Goal: Information Seeking & Learning: Understand process/instructions

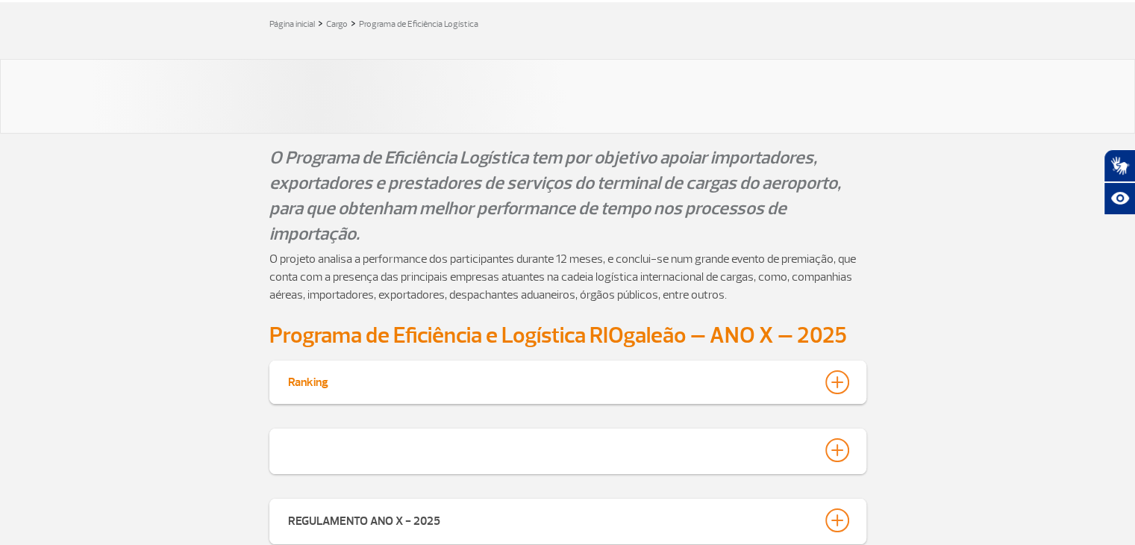
scroll to position [75, 0]
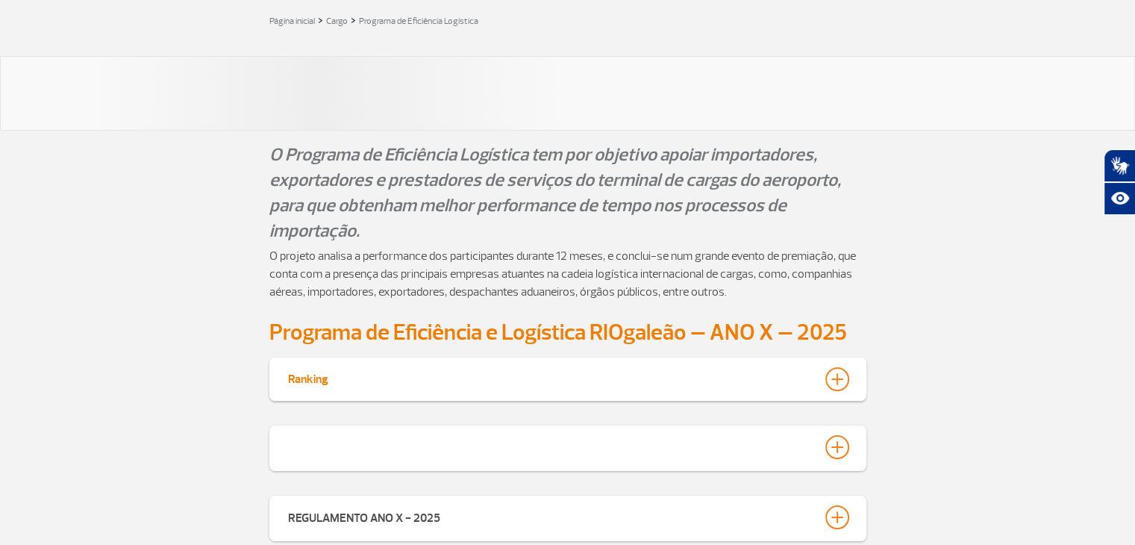
click at [834, 378] on div at bounding box center [837, 379] width 24 height 24
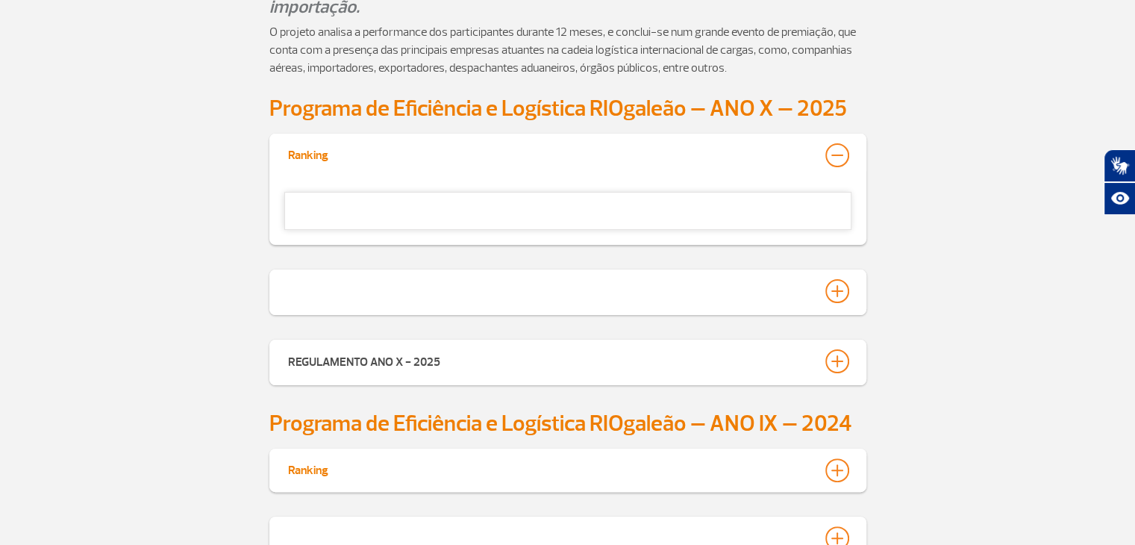
scroll to position [489, 0]
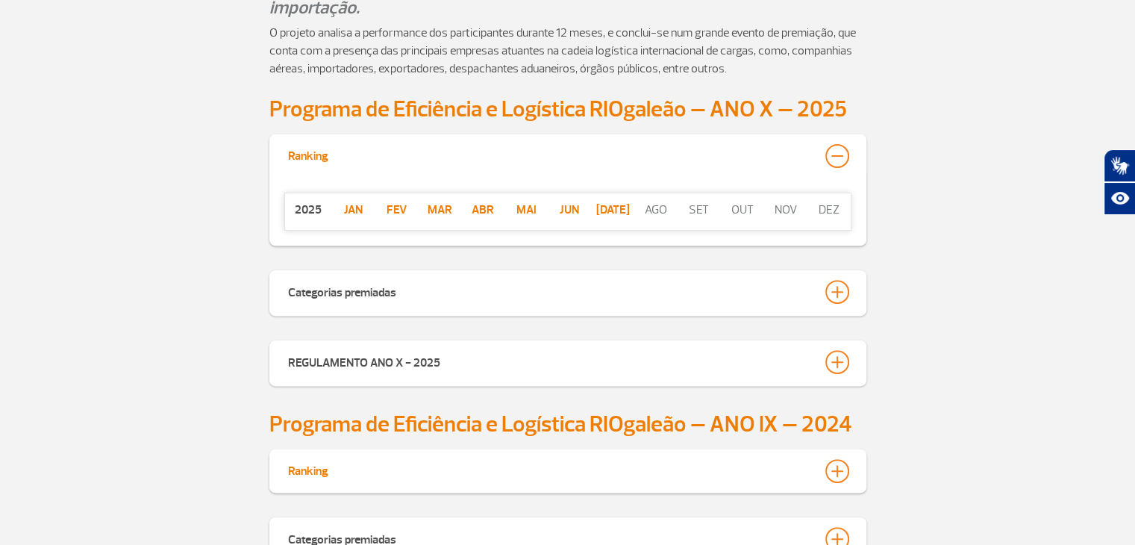
click at [605, 210] on p "[DATE]" at bounding box center [612, 210] width 43 height 18
click at [570, 207] on p "Jun" at bounding box center [569, 210] width 43 height 18
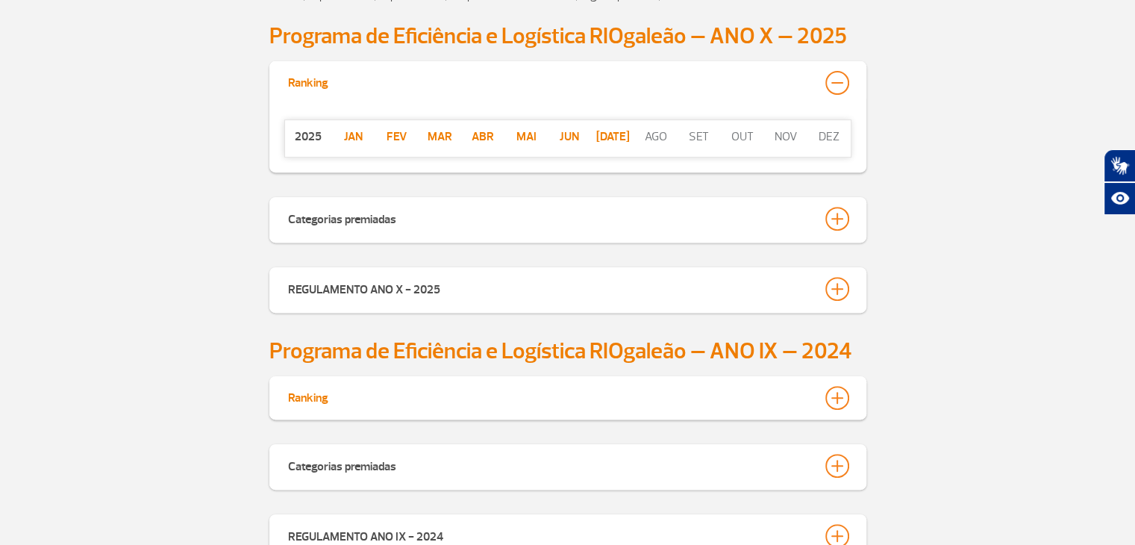
scroll to position [564, 0]
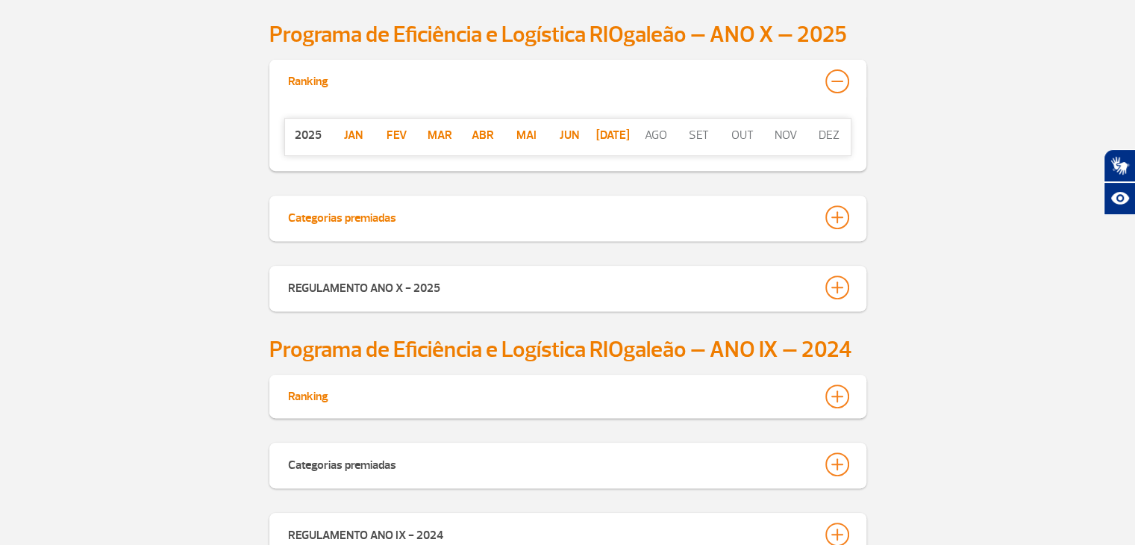
click at [846, 214] on div at bounding box center [837, 217] width 24 height 24
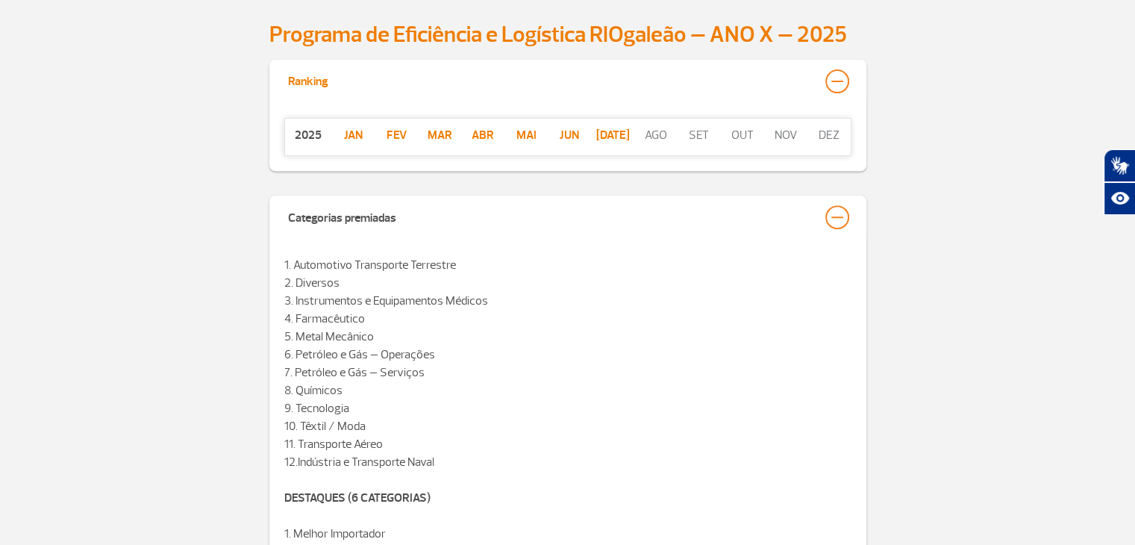
click at [311, 281] on span "1. Automotivo Transporte Terrestre 2. Diversos 3. Instrumentos e Equipamentos M…" at bounding box center [386, 363] width 204 height 212
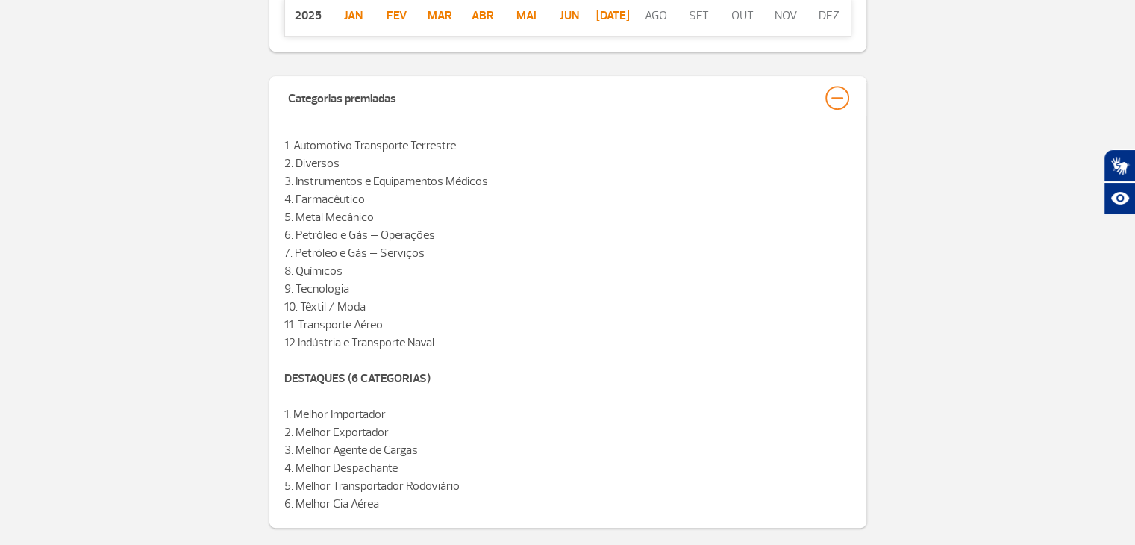
scroll to position [713, 0]
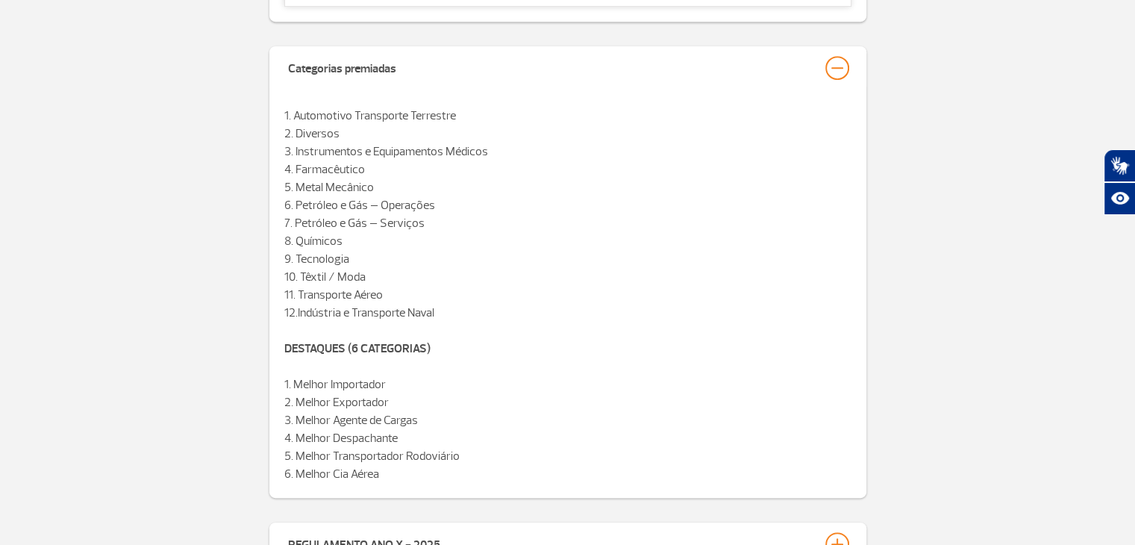
click at [319, 386] on p "1. Melhor Importador 2. Melhor Exportador 3. Melhor Agente [PERSON_NAME] 4. Mel…" at bounding box center [567, 428] width 567 height 107
click at [313, 383] on p "1. Melhor Importador 2. Melhor Exportador 3. Melhor Agente [PERSON_NAME] 4. Mel…" at bounding box center [567, 428] width 567 height 107
drag, startPoint x: 298, startPoint y: 344, endPoint x: 421, endPoint y: 342, distance: 122.4
click at [404, 342] on strong "DESTAQUES (6 CATEGORIAS)" at bounding box center [357, 348] width 146 height 15
click at [421, 342] on strong "DESTAQUES (6 CATEGORIAS)" at bounding box center [357, 348] width 146 height 15
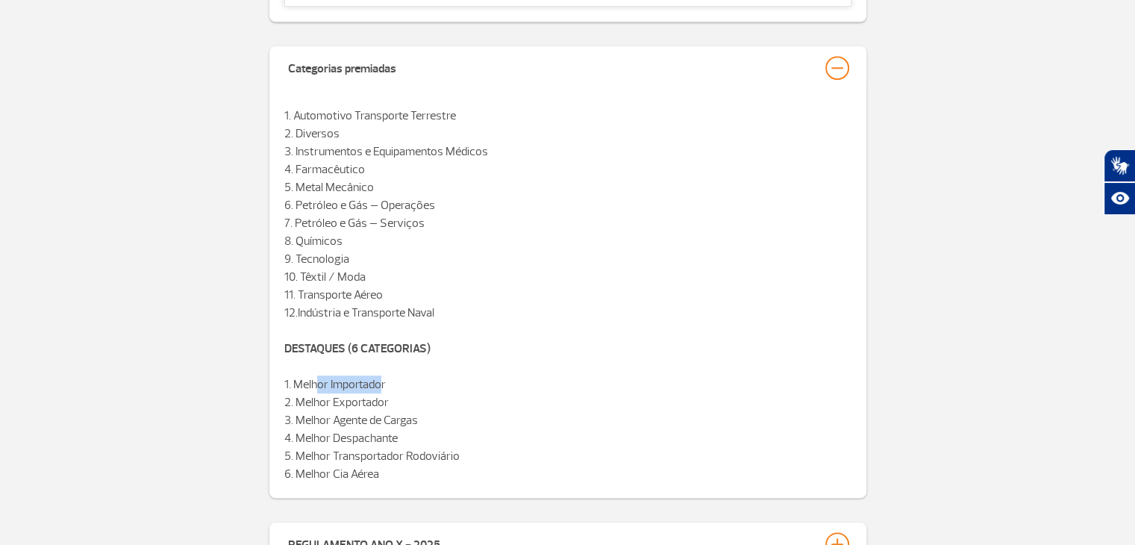
drag, startPoint x: 317, startPoint y: 384, endPoint x: 373, endPoint y: 398, distance: 57.7
click at [381, 383] on p "1. Melhor Importador 2. Melhor Exportador 3. Melhor Agente [PERSON_NAME] 4. Mel…" at bounding box center [567, 428] width 567 height 107
click at [373, 398] on p "1. Melhor Importador 2. Melhor Exportador 3. Melhor Agente [PERSON_NAME] 4. Mel…" at bounding box center [567, 428] width 567 height 107
drag, startPoint x: 292, startPoint y: 427, endPoint x: 351, endPoint y: 427, distance: 58.2
click at [351, 427] on p "1. Melhor Importador 2. Melhor Exportador 3. Melhor Agente [PERSON_NAME] 4. Mel…" at bounding box center [567, 428] width 567 height 107
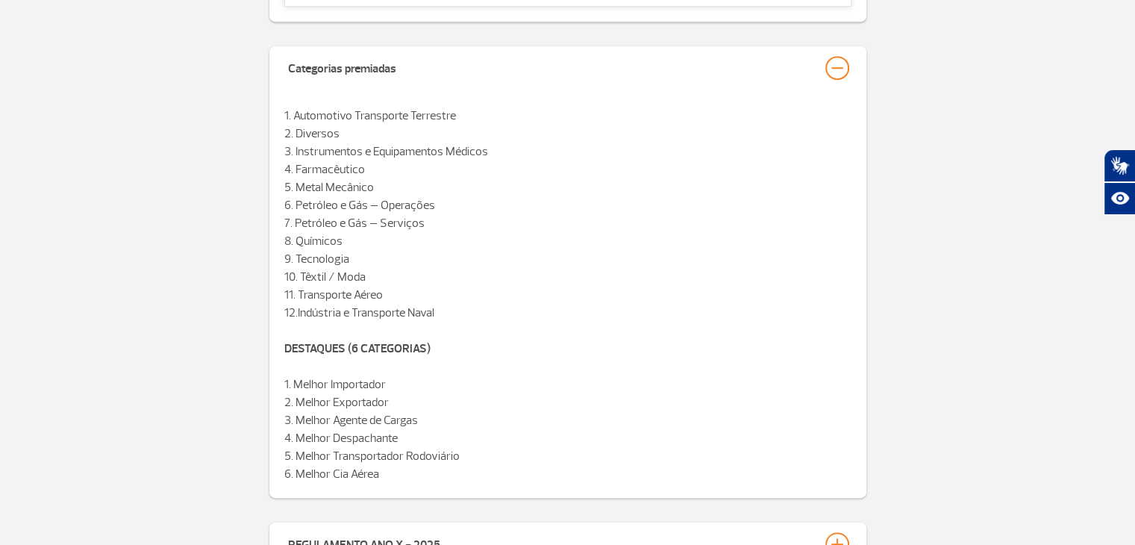
click at [351, 431] on p "1. Melhor Importador 2. Melhor Exportador 3. Melhor Agente [PERSON_NAME] 4. Mel…" at bounding box center [567, 428] width 567 height 107
click at [340, 442] on p "1. Melhor Importador 2. Melhor Exportador 3. Melhor Agente [PERSON_NAME] 4. Mel…" at bounding box center [567, 428] width 567 height 107
click at [362, 442] on p "1. Melhor Importador 2. Melhor Exportador 3. Melhor Agente [PERSON_NAME] 4. Mel…" at bounding box center [567, 428] width 567 height 107
click at [363, 445] on p "1. Melhor Importador 2. Melhor Exportador 3. Melhor Agente [PERSON_NAME] 4. Mel…" at bounding box center [567, 428] width 567 height 107
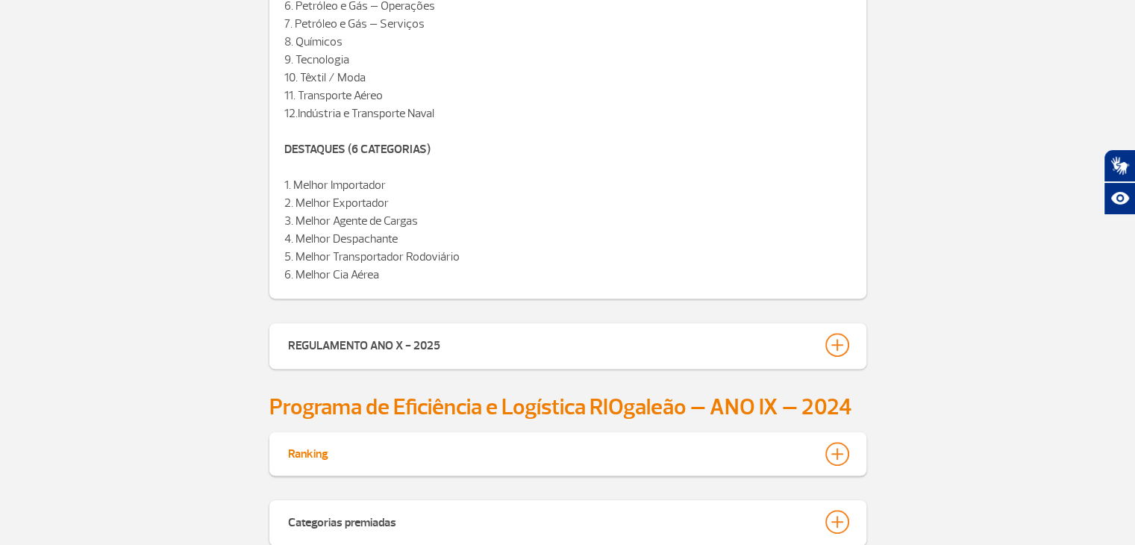
scroll to position [937, 0]
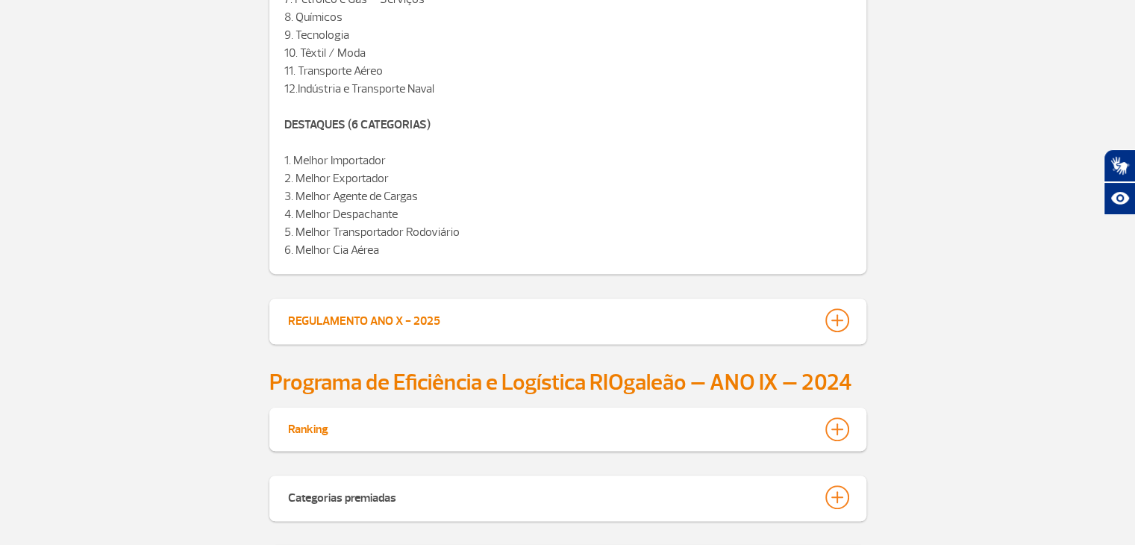
click at [834, 319] on div at bounding box center [837, 320] width 24 height 24
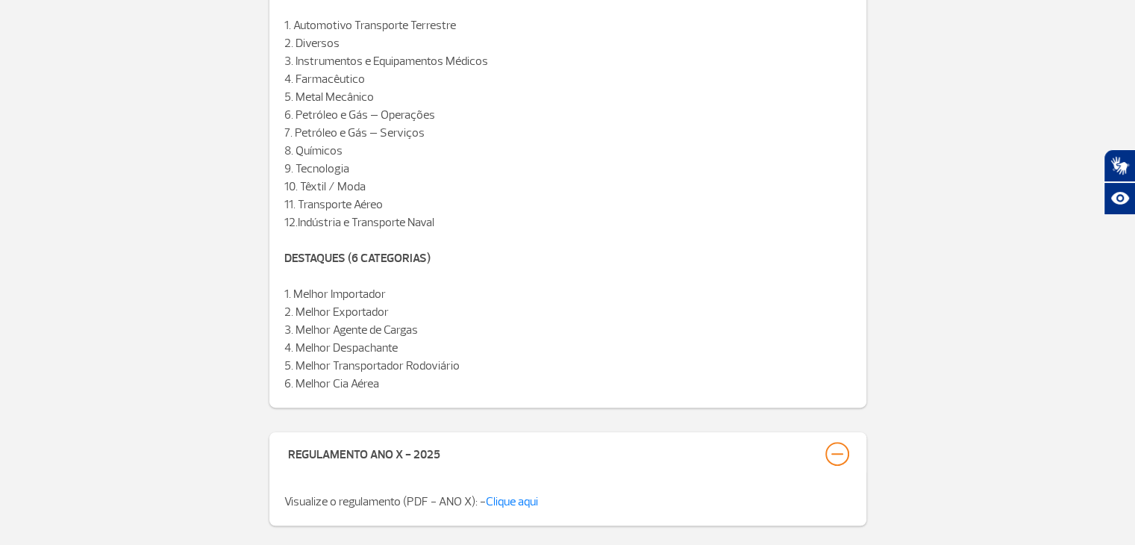
scroll to position [788, 0]
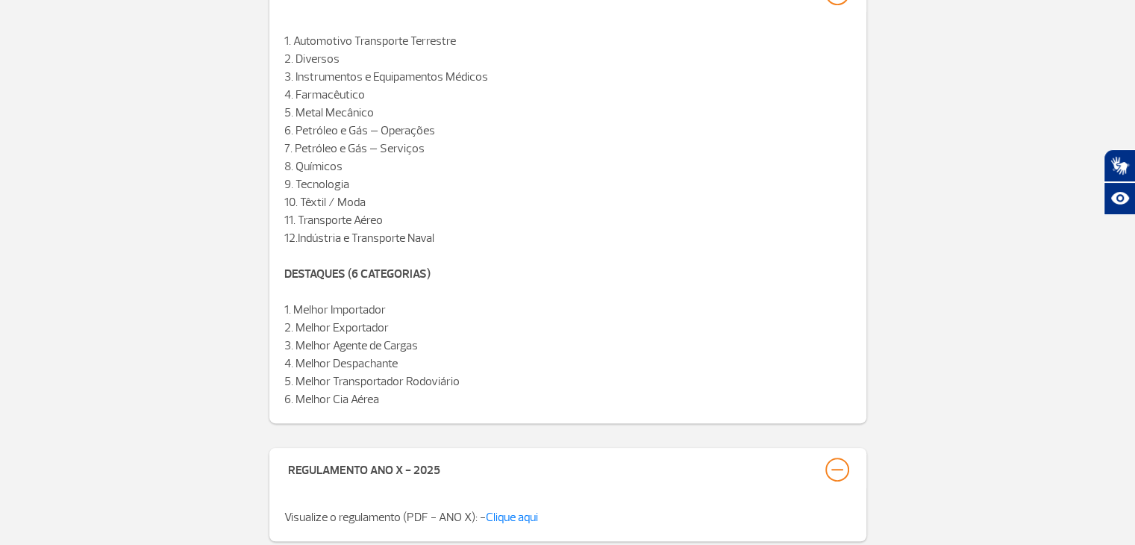
click at [392, 272] on strong "DESTAQUES (6 CATEGORIAS)" at bounding box center [357, 273] width 146 height 15
click at [361, 304] on p "1. Melhor Importador 2. Melhor Exportador 3. Melhor Agente [PERSON_NAME] 4. Mel…" at bounding box center [567, 354] width 567 height 107
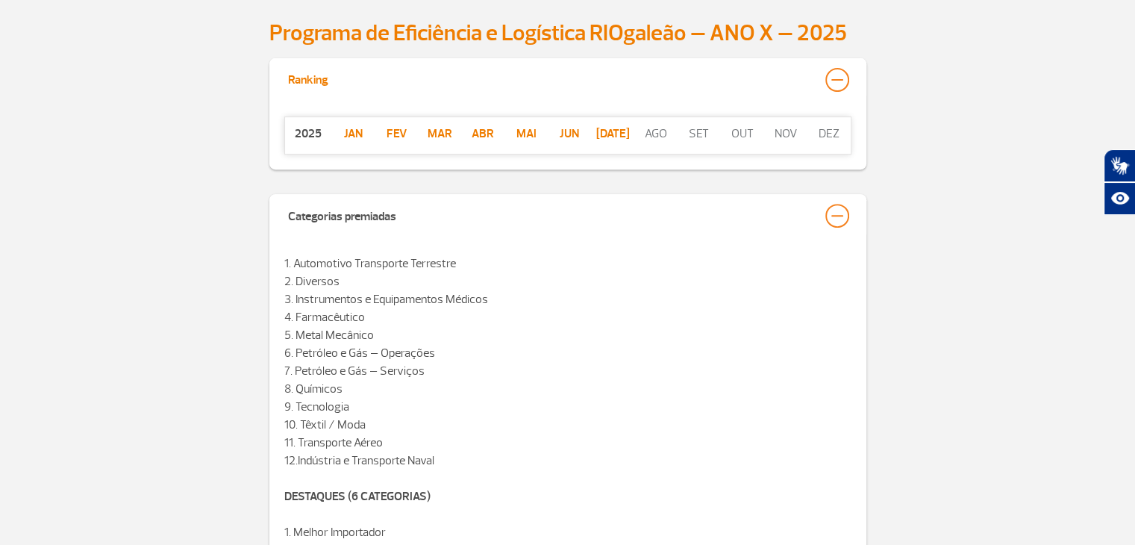
scroll to position [564, 0]
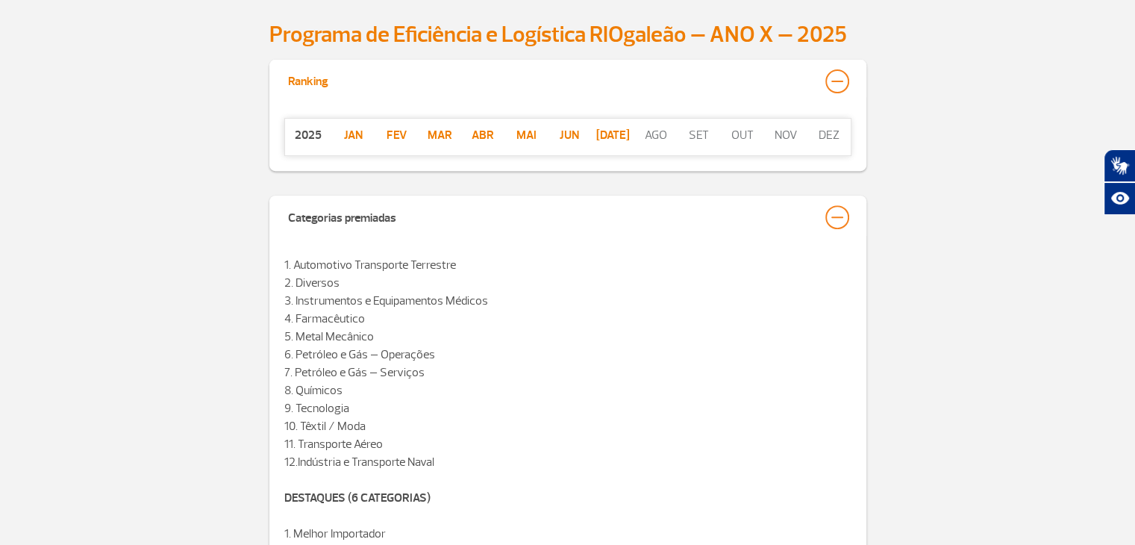
click at [607, 135] on p "[DATE]" at bounding box center [612, 135] width 43 height 18
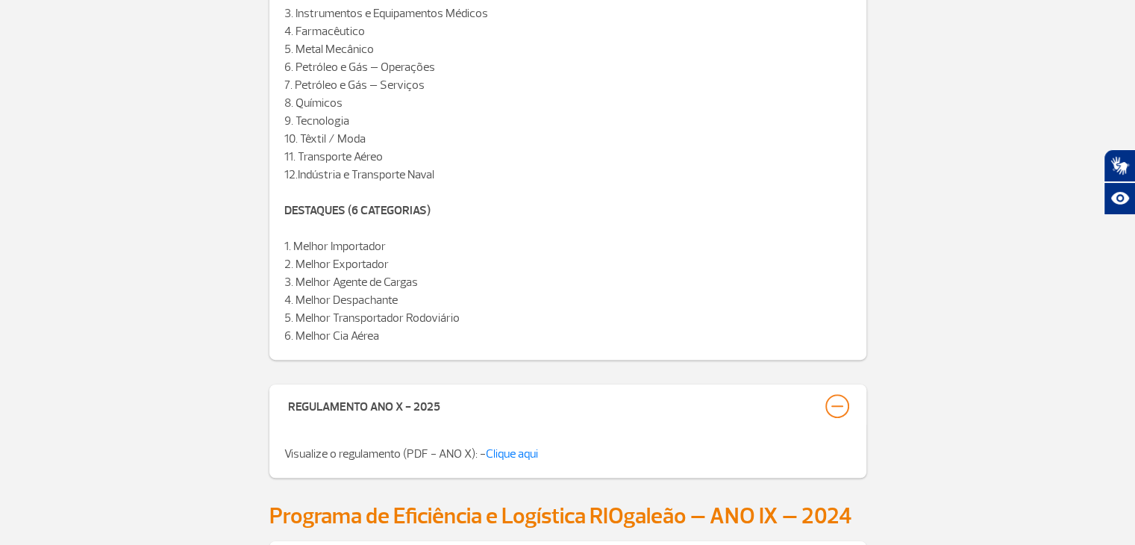
scroll to position [863, 0]
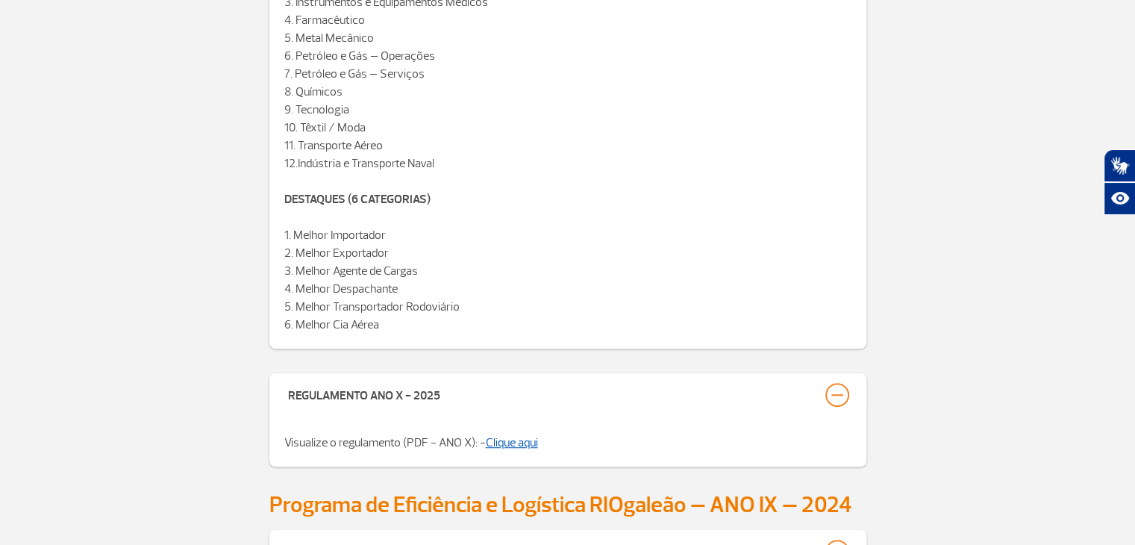
click at [512, 445] on link "Clique aqui" at bounding box center [512, 442] width 52 height 15
